Goal: Transaction & Acquisition: Purchase product/service

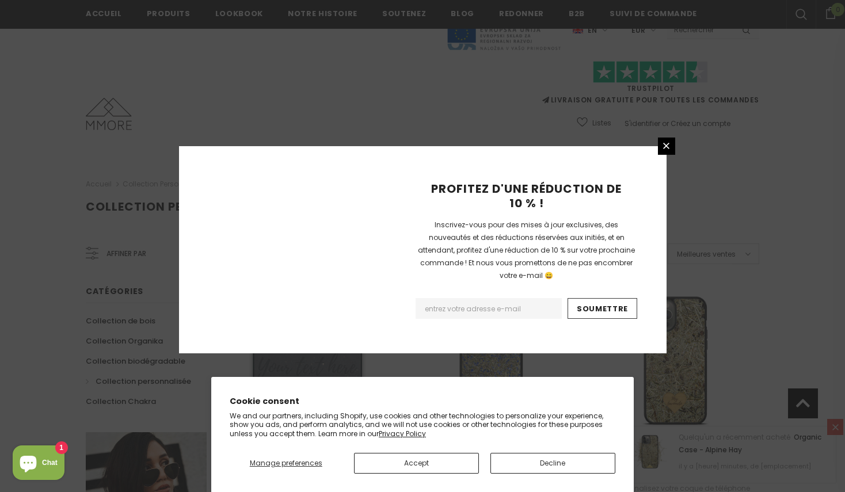
scroll to position [1327, 0]
